Goal: Information Seeking & Learning: Learn about a topic

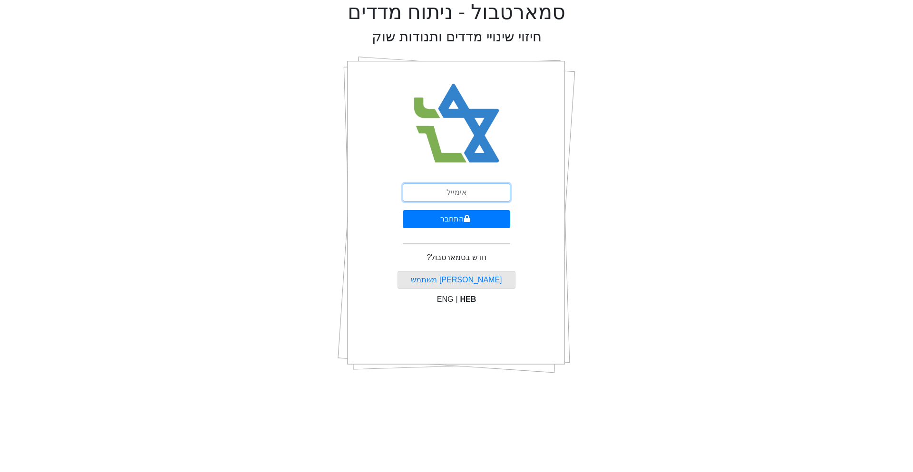
click at [455, 191] on input "email" at bounding box center [456, 193] width 107 height 18
click at [455, 191] on input "גקש" at bounding box center [456, 193] width 107 height 18
type input "[EMAIL_ADDRESS][DOMAIN_NAME]"
click at [459, 217] on button "התחבר" at bounding box center [456, 219] width 107 height 18
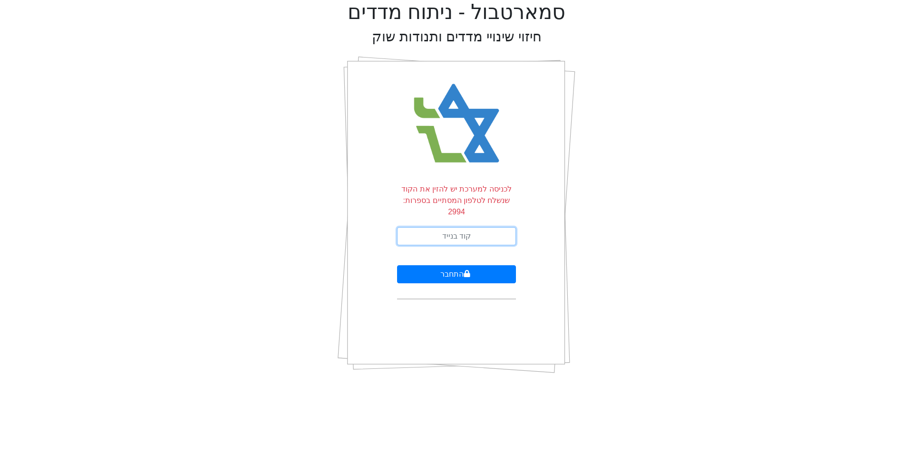
click at [459, 227] on input "text" at bounding box center [456, 236] width 119 height 18
type input "236223"
click at [397, 265] on button "התחבר" at bounding box center [456, 274] width 119 height 18
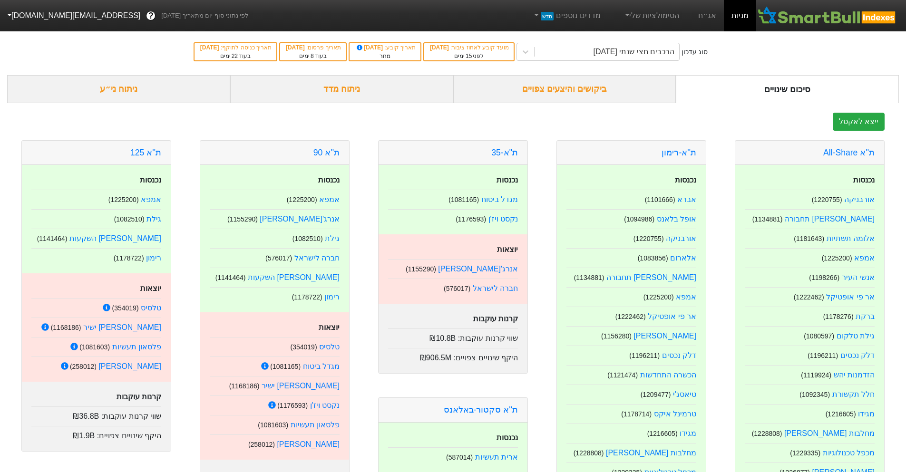
click at [567, 90] on div "ביקושים והיצעים צפויים" at bounding box center [564, 89] width 223 height 28
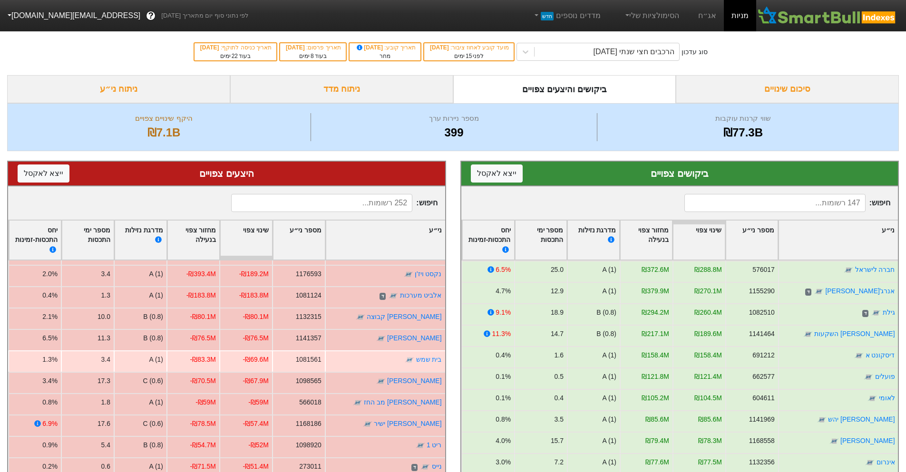
scroll to position [48, 0]
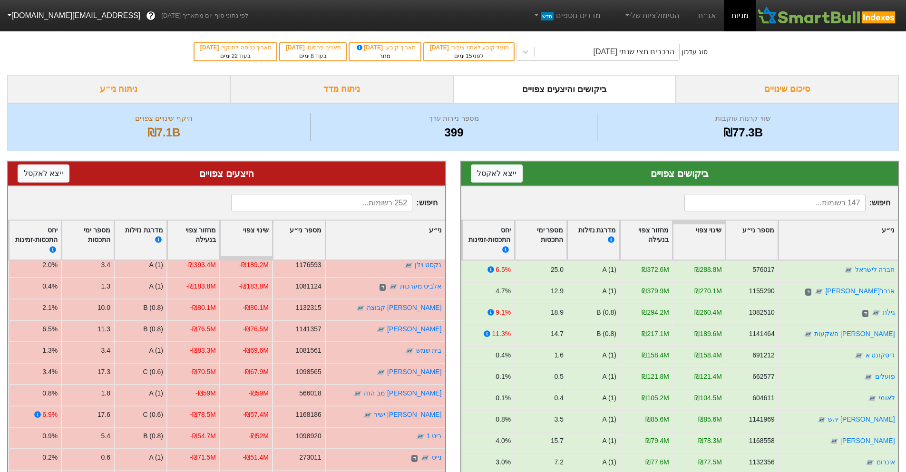
click at [333, 98] on div "ניתוח מדד" at bounding box center [341, 89] width 223 height 28
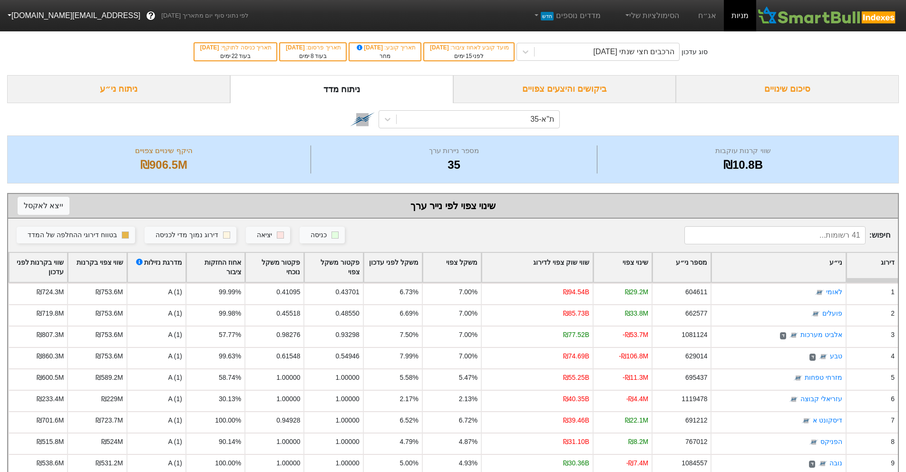
click at [192, 88] on div "ניתוח ני״ע" at bounding box center [118, 89] width 223 height 28
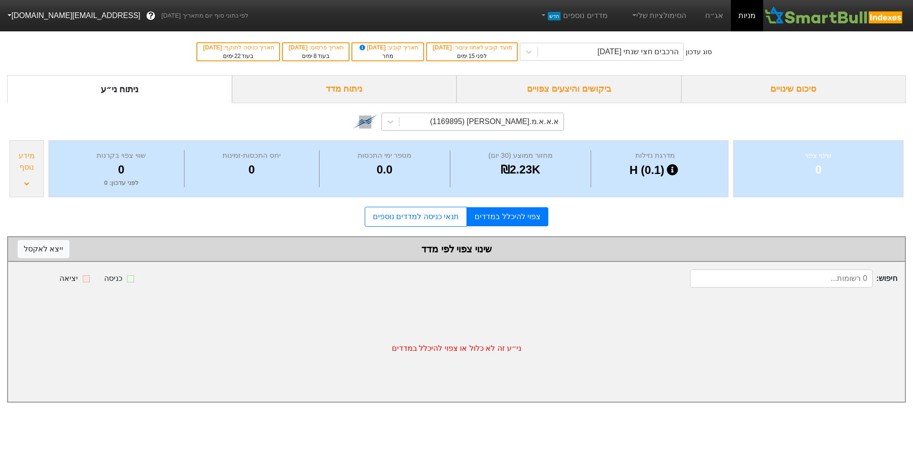
click at [448, 117] on div "א.א.א.מ.[PERSON_NAME] (1169895)" at bounding box center [482, 121] width 164 height 17
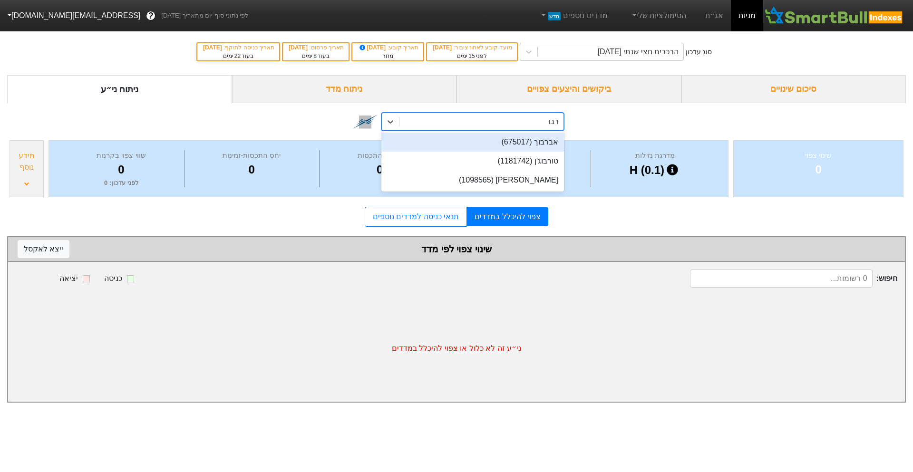
type input "רבוע"
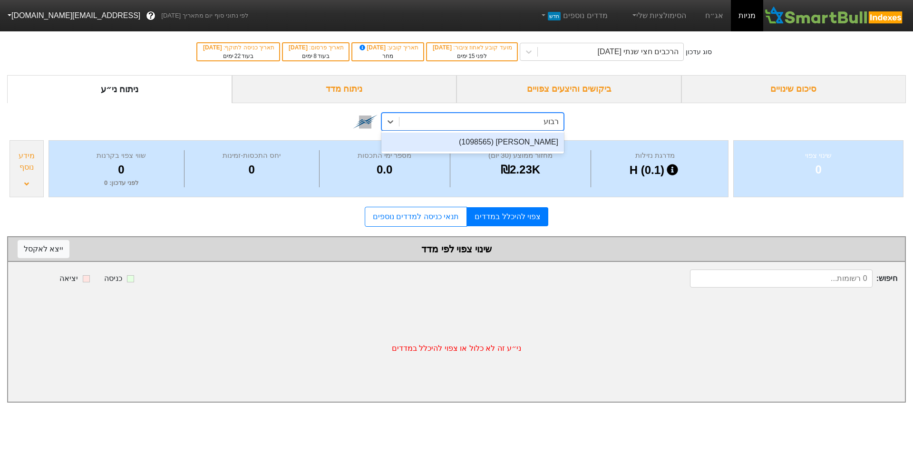
click at [474, 135] on div "[PERSON_NAME] (1098565)" at bounding box center [472, 142] width 183 height 19
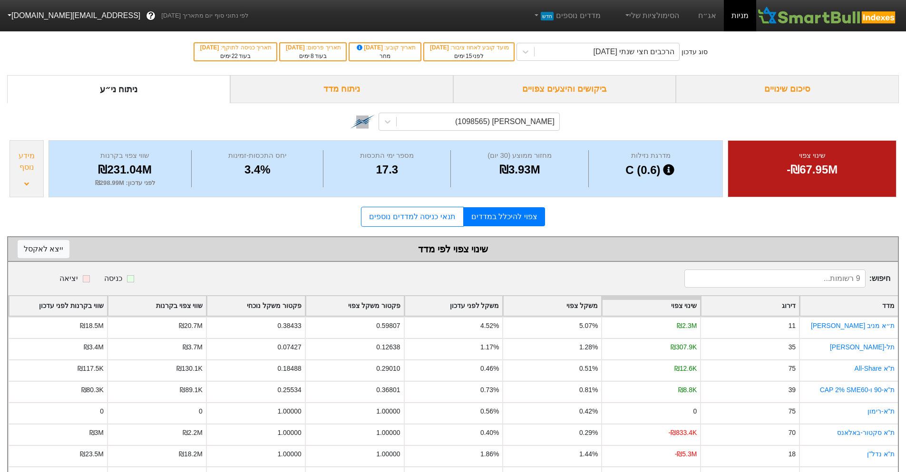
click at [532, 84] on div "ביקושים והיצעים צפויים" at bounding box center [564, 89] width 223 height 28
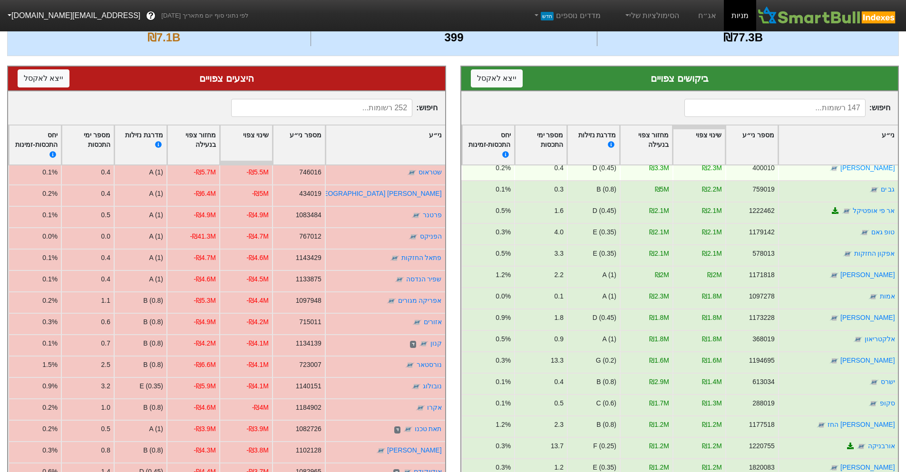
scroll to position [1142, 0]
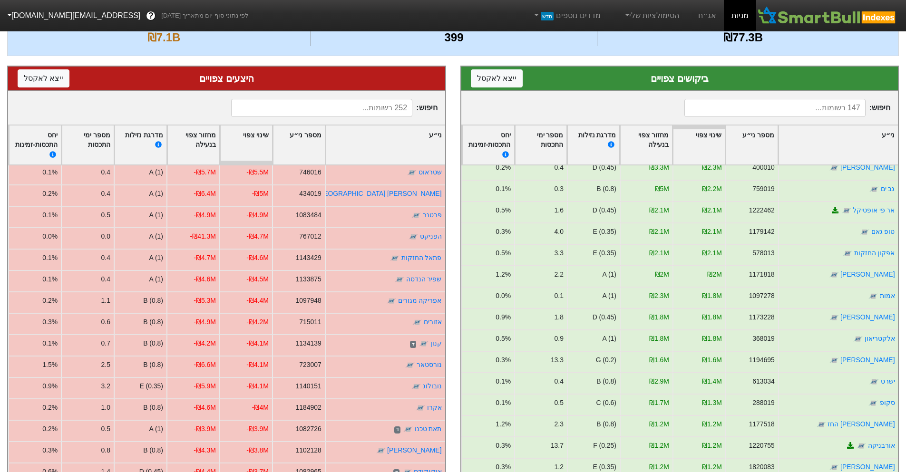
click at [789, 106] on input at bounding box center [774, 108] width 181 height 18
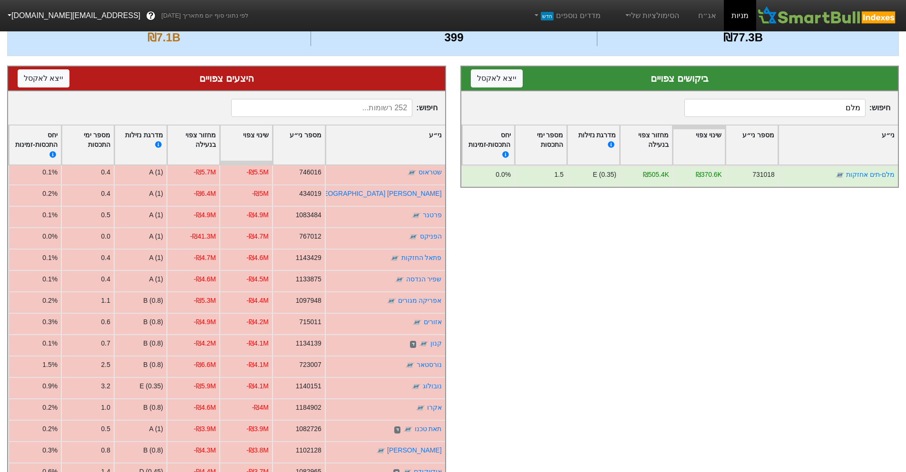
scroll to position [0, 0]
type input "מ"
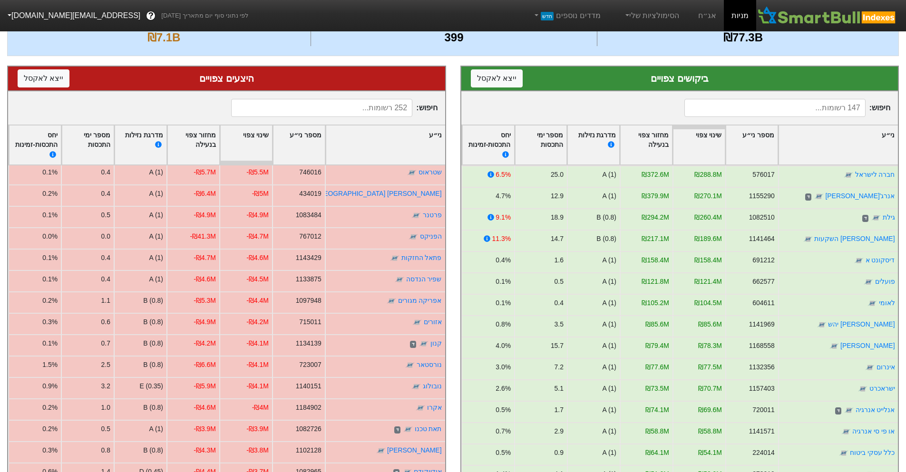
click at [369, 110] on input at bounding box center [321, 108] width 181 height 18
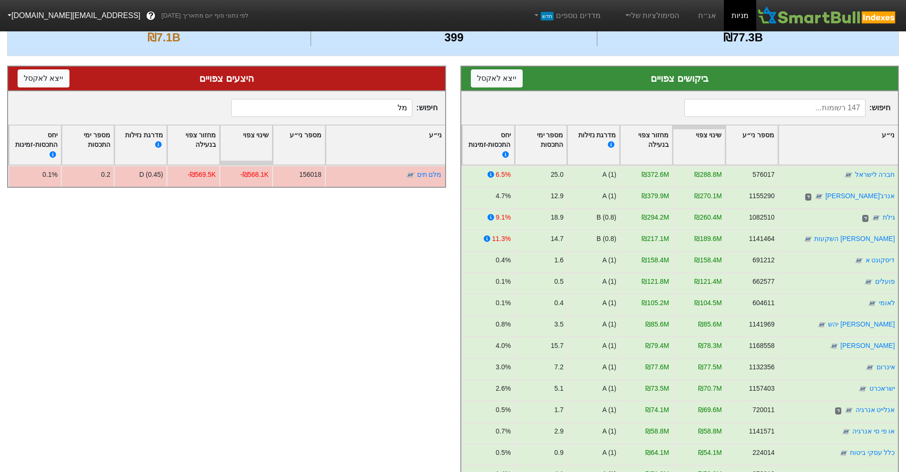
type input "מ"
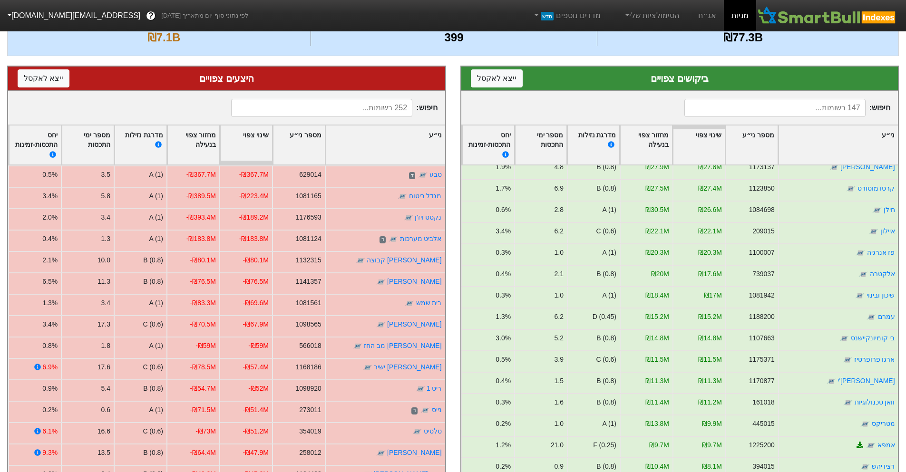
scroll to position [476, 0]
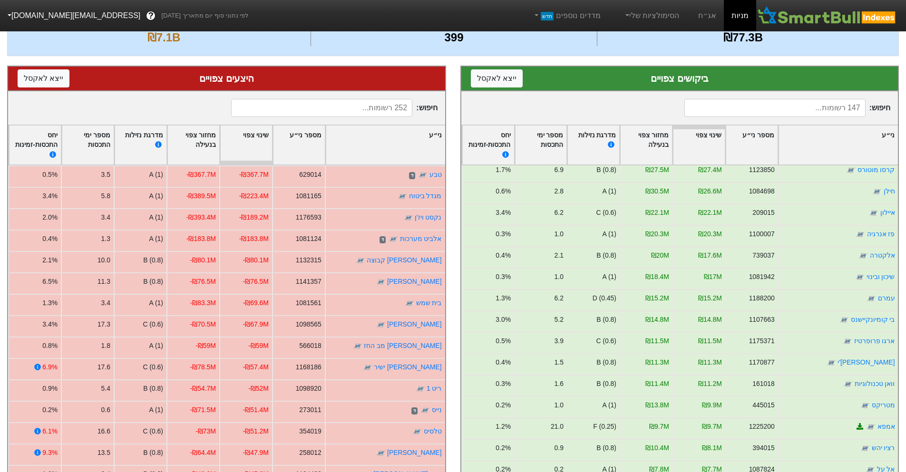
click at [291, 107] on input at bounding box center [321, 108] width 181 height 18
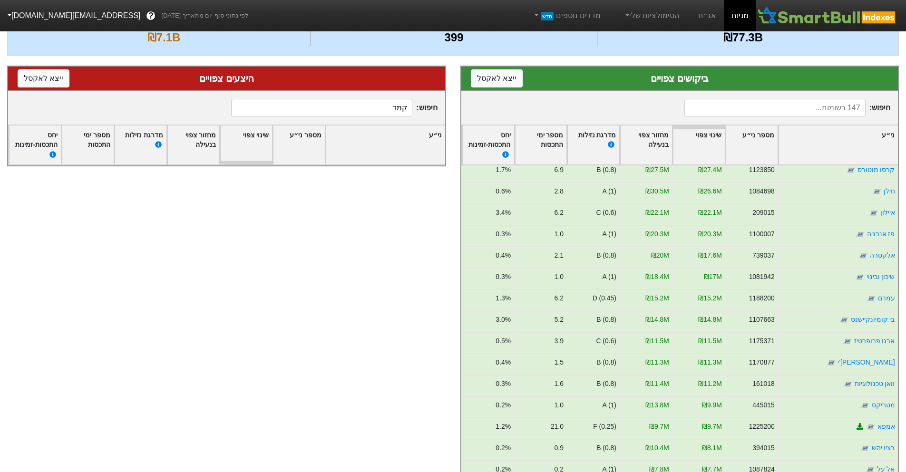
type input "קמ"
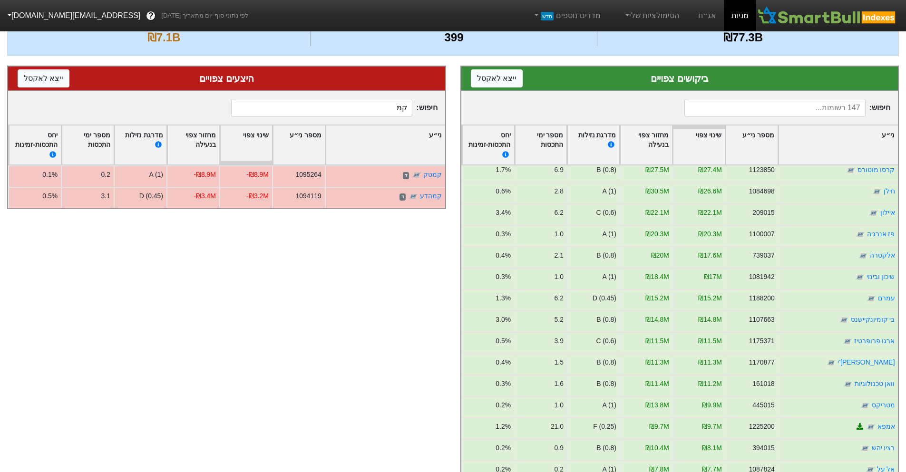
click at [375, 108] on input "קמ" at bounding box center [321, 108] width 181 height 18
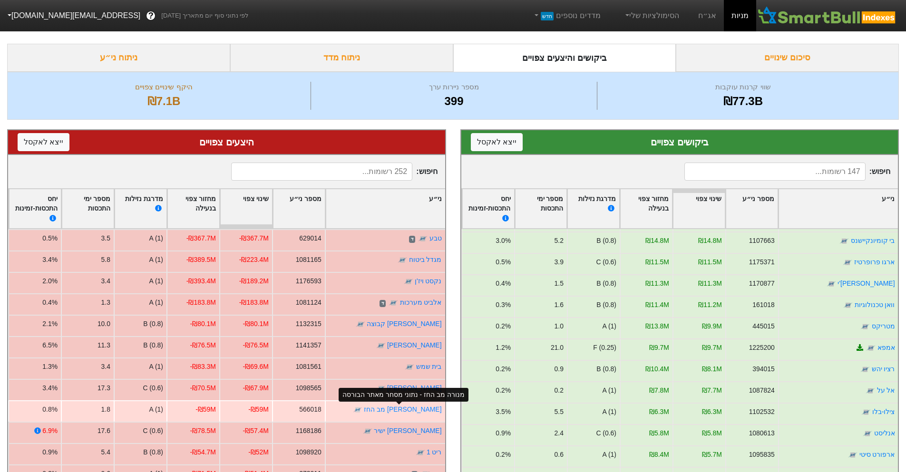
scroll to position [0, 0]
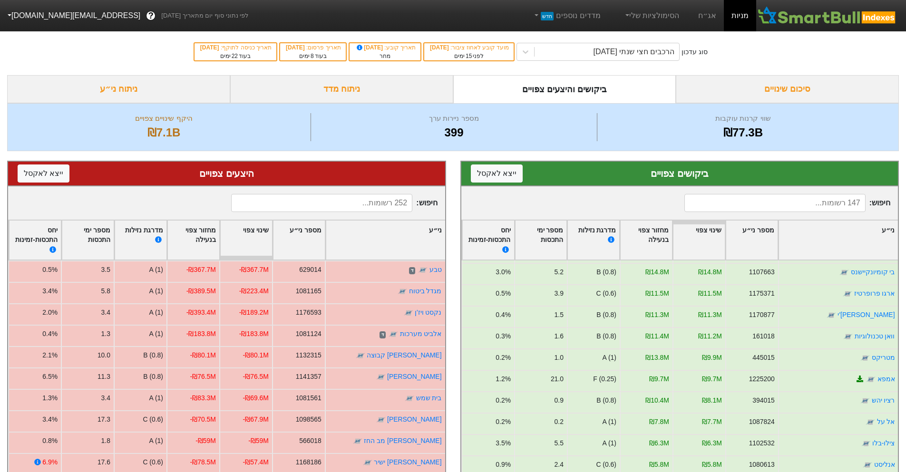
click at [374, 207] on input at bounding box center [321, 203] width 181 height 18
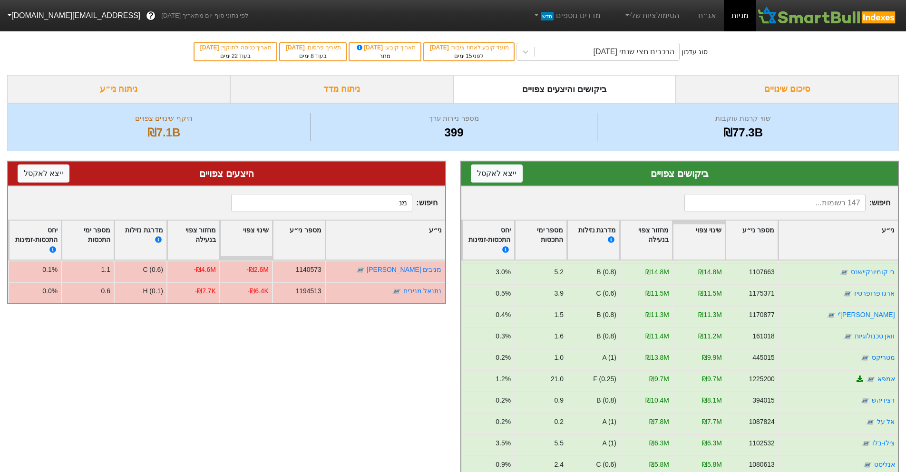
type input "מ"
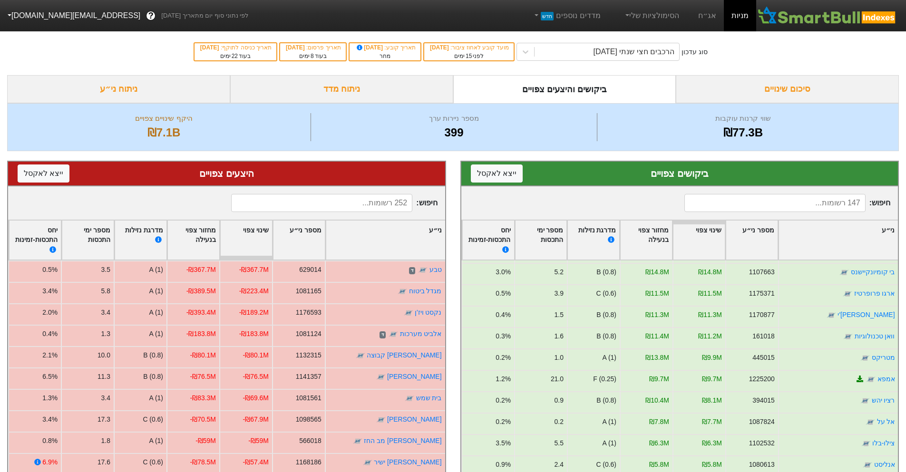
click at [771, 205] on input at bounding box center [774, 203] width 181 height 18
type input "ויל"
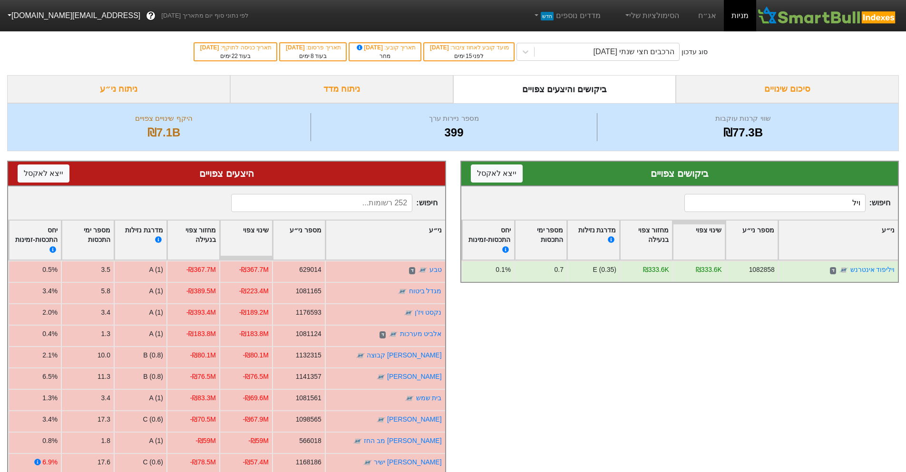
click at [771, 205] on input "ויל" at bounding box center [774, 203] width 181 height 18
